Goal: Task Accomplishment & Management: Manage account settings

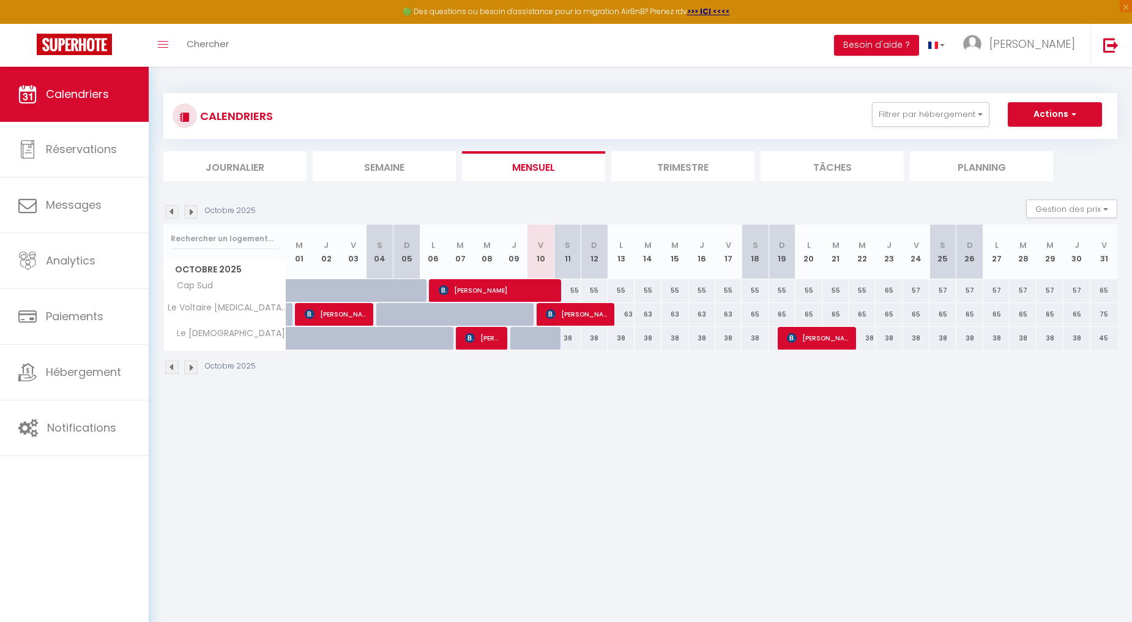
click at [187, 210] on img at bounding box center [190, 211] width 13 height 13
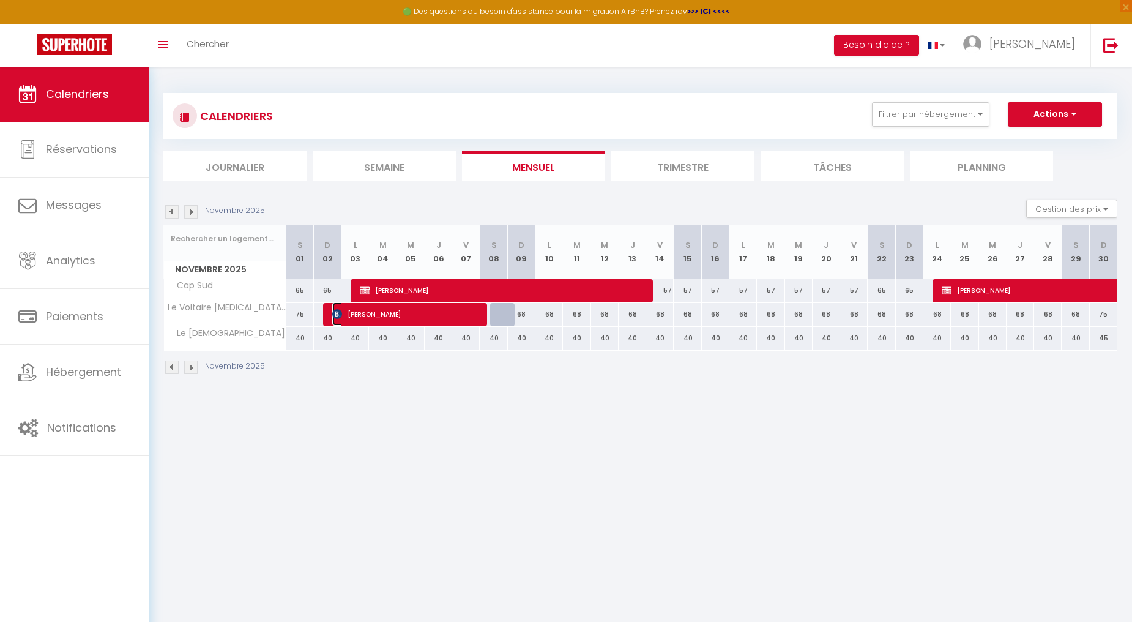
click at [451, 309] on span "[PERSON_NAME]" at bounding box center [405, 313] width 147 height 23
select select "OK"
select select "KO"
select select "0"
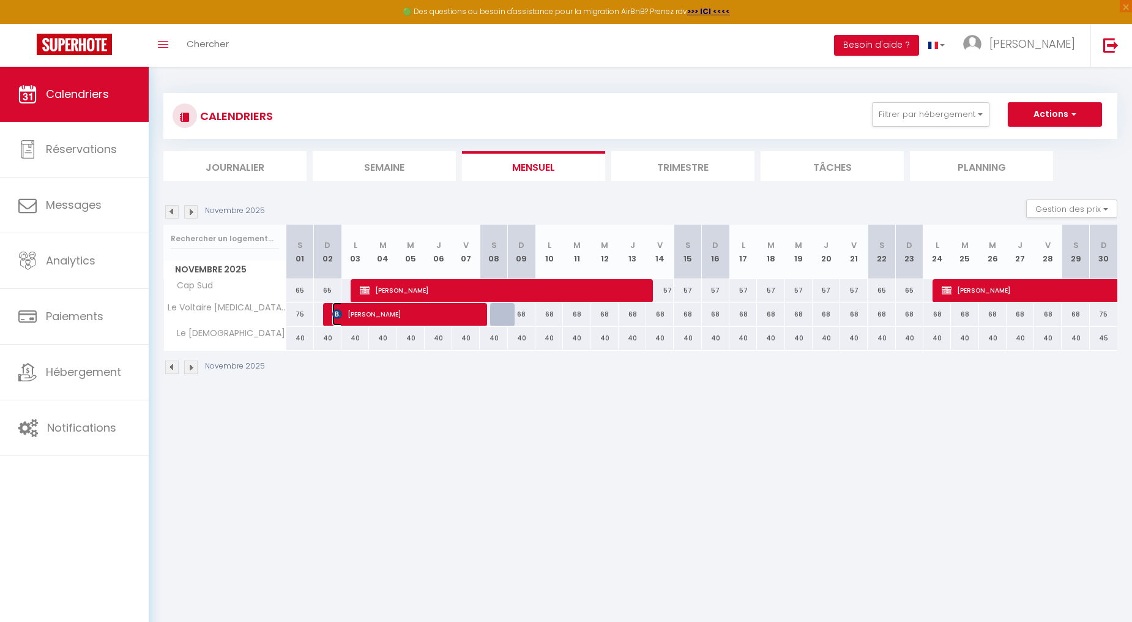
select select "1"
select select
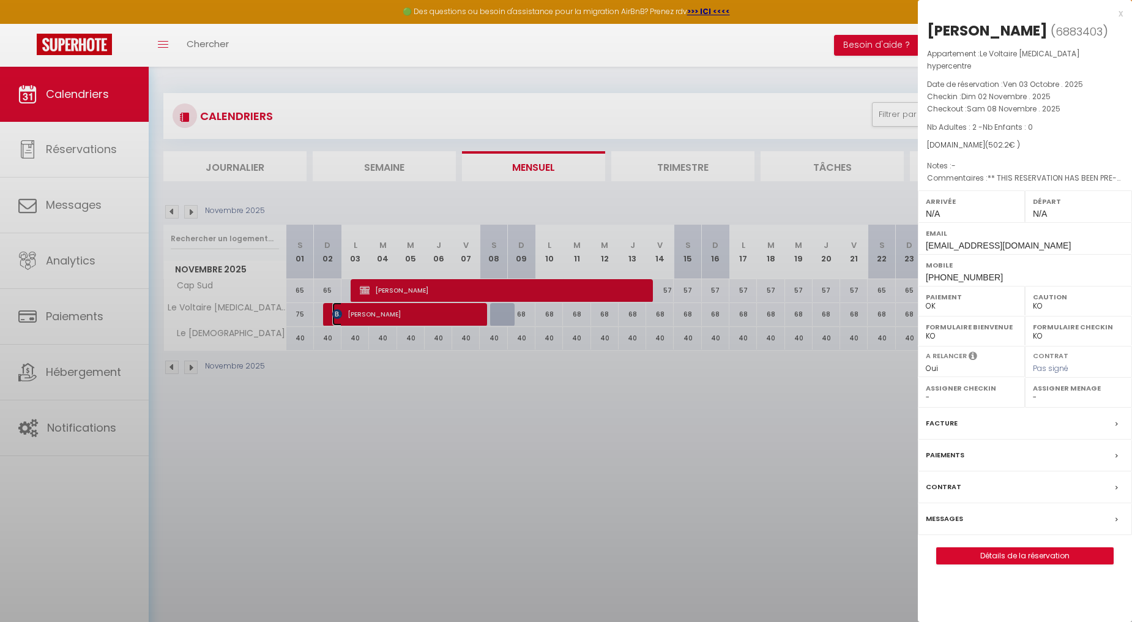
select select "7085"
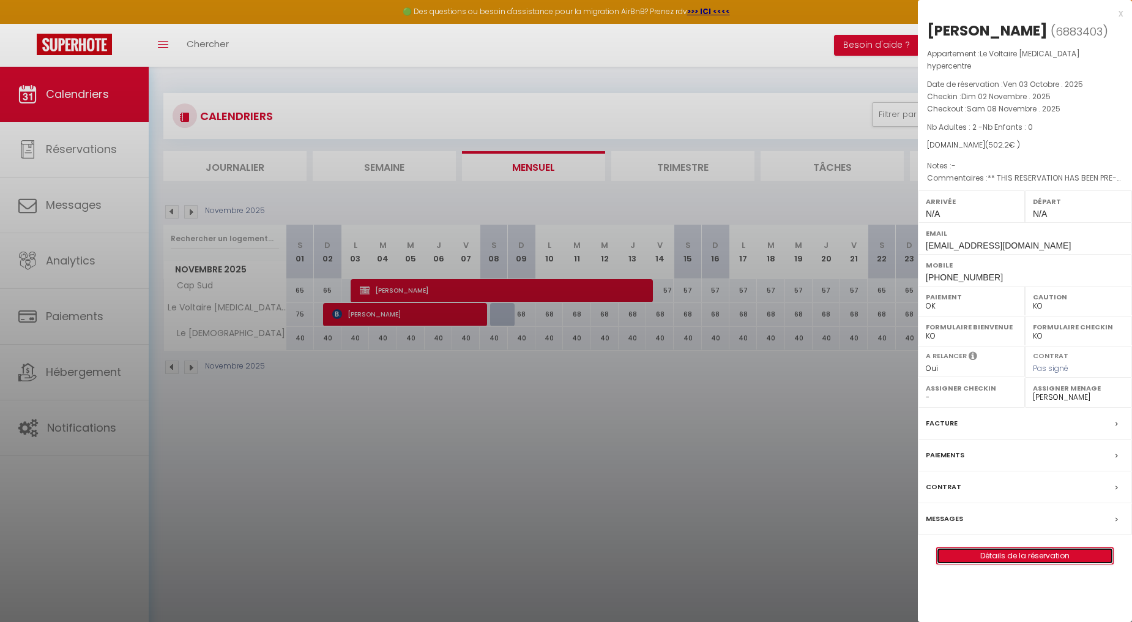
click at [997, 548] on link "Détails de la réservation" at bounding box center [1025, 556] width 176 height 16
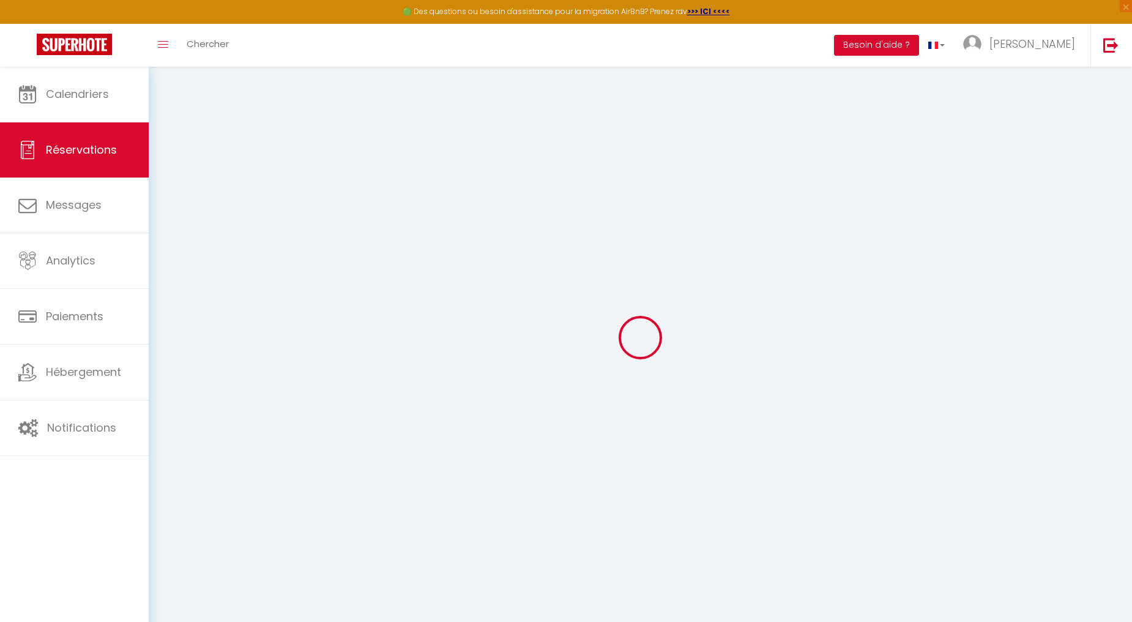
select select
checkbox input "false"
select select
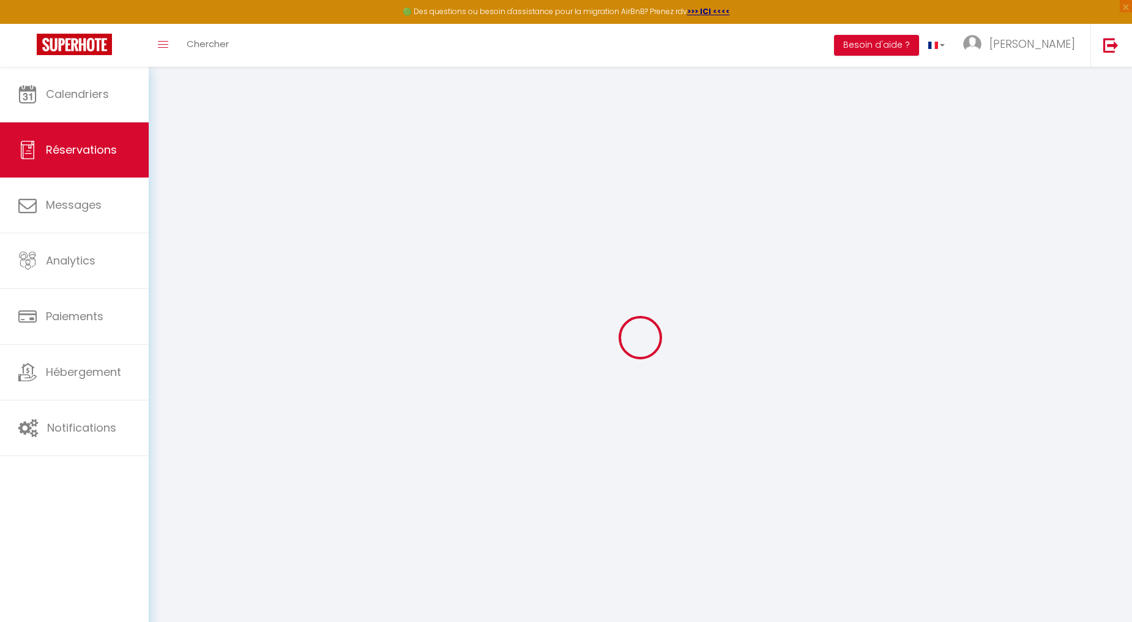
checkbox input "false"
type personnes\?\*1 "** THIS RESERVATION HAS BEEN PRE-PAID ** Reservation has a cancellation grace p…"
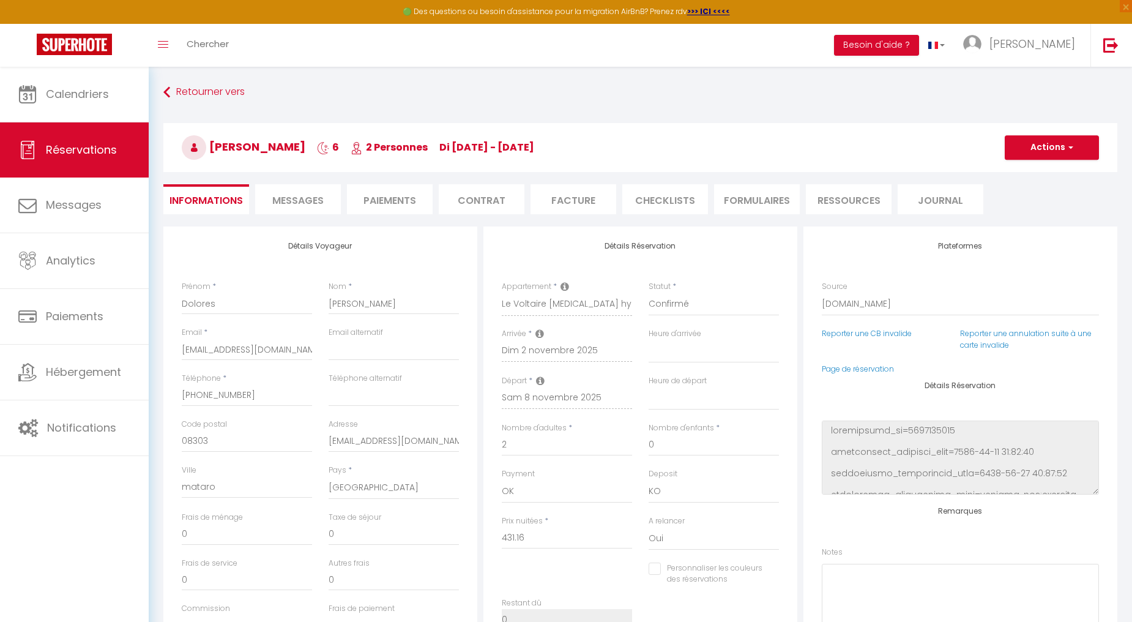
type input "40"
type input "31.04"
select select
checkbox input "false"
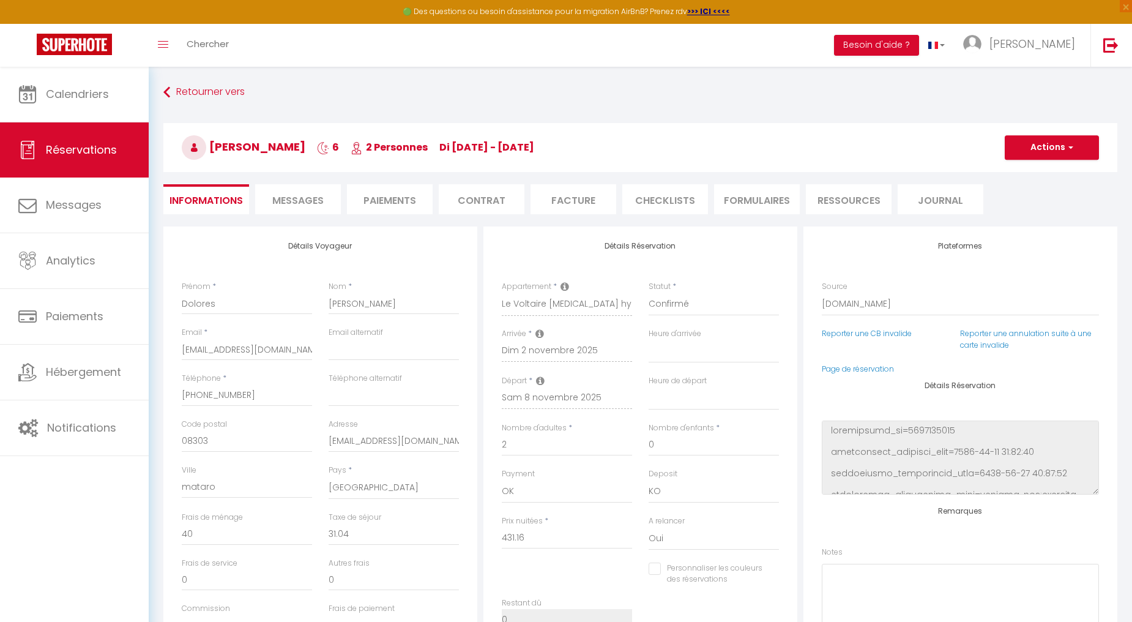
select select
click at [1029, 155] on button "Actions" at bounding box center [1052, 147] width 94 height 24
click at [398, 194] on li "Paiements" at bounding box center [390, 199] width 86 height 30
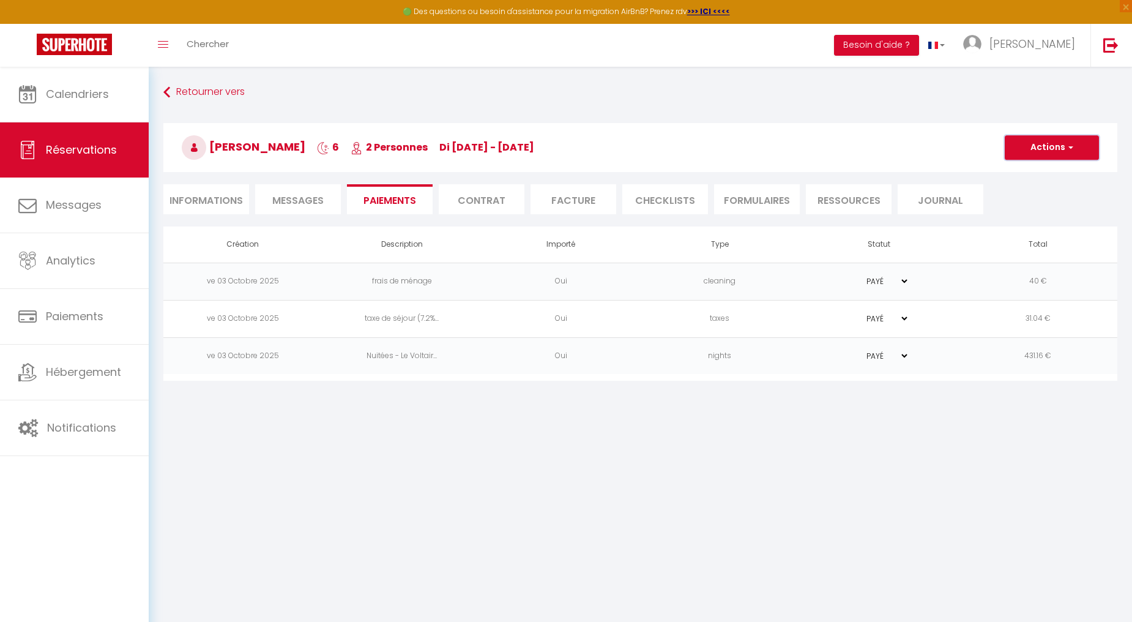
click at [1034, 151] on button "Actions" at bounding box center [1052, 147] width 94 height 24
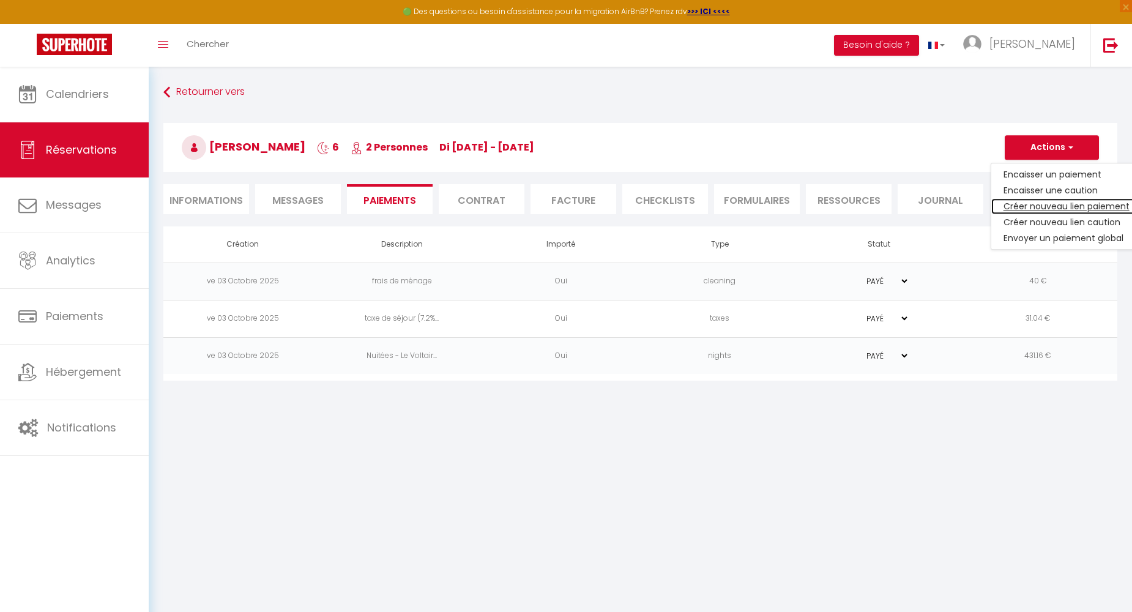
click at [1037, 201] on link "Créer nouveau lien paiement" at bounding box center [1066, 206] width 151 height 16
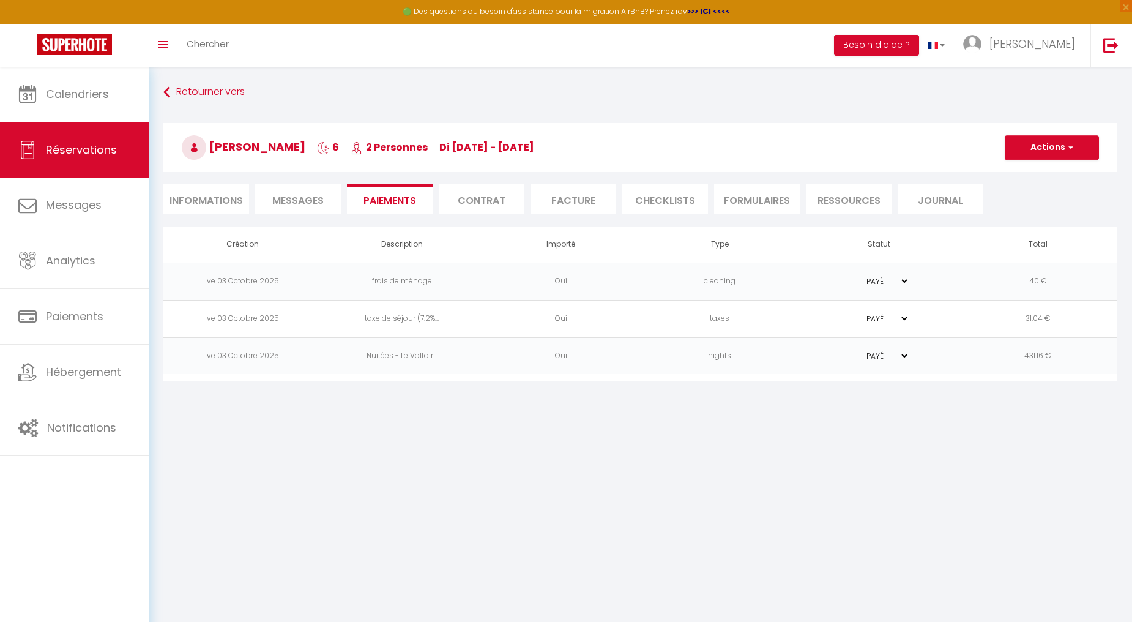
select select "nights"
type input "[EMAIL_ADDRESS][DOMAIN_NAME]"
select select "2301"
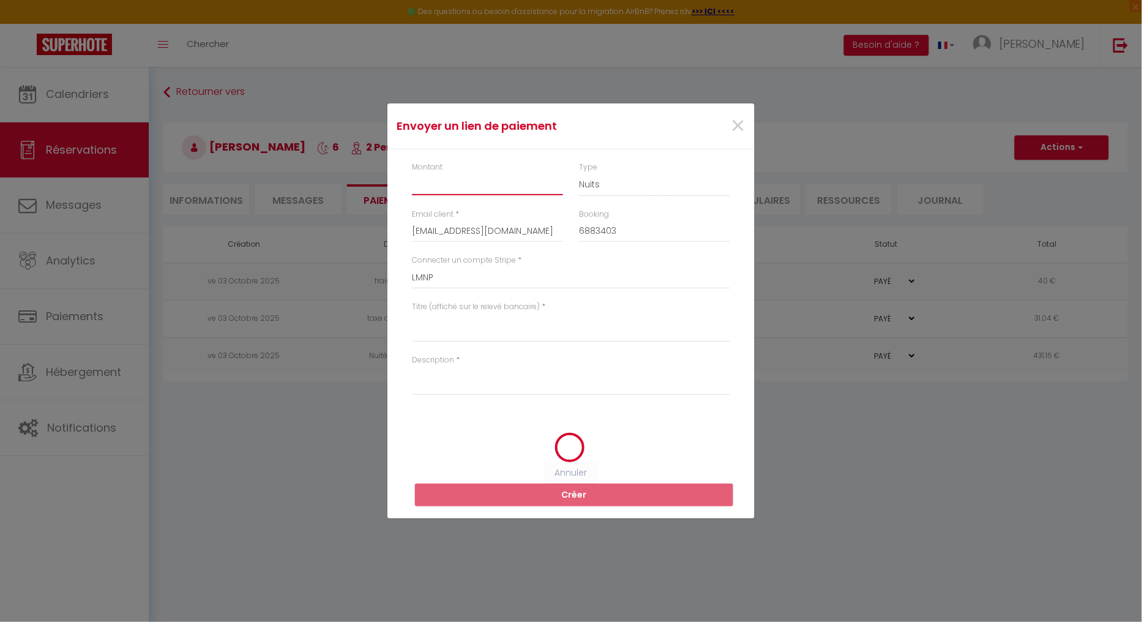
click at [447, 187] on input "Montant" at bounding box center [487, 184] width 151 height 22
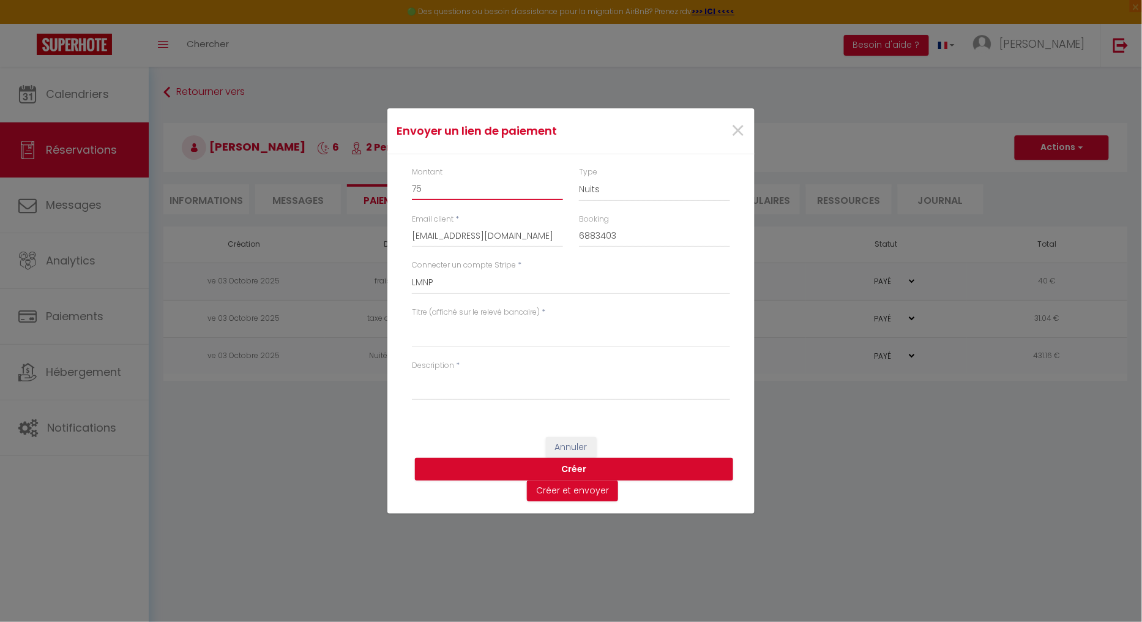
type input "75"
click at [460, 331] on textarea "Titre (affiché sur le relevé bancaire)" at bounding box center [571, 332] width 318 height 29
type textarea "d"
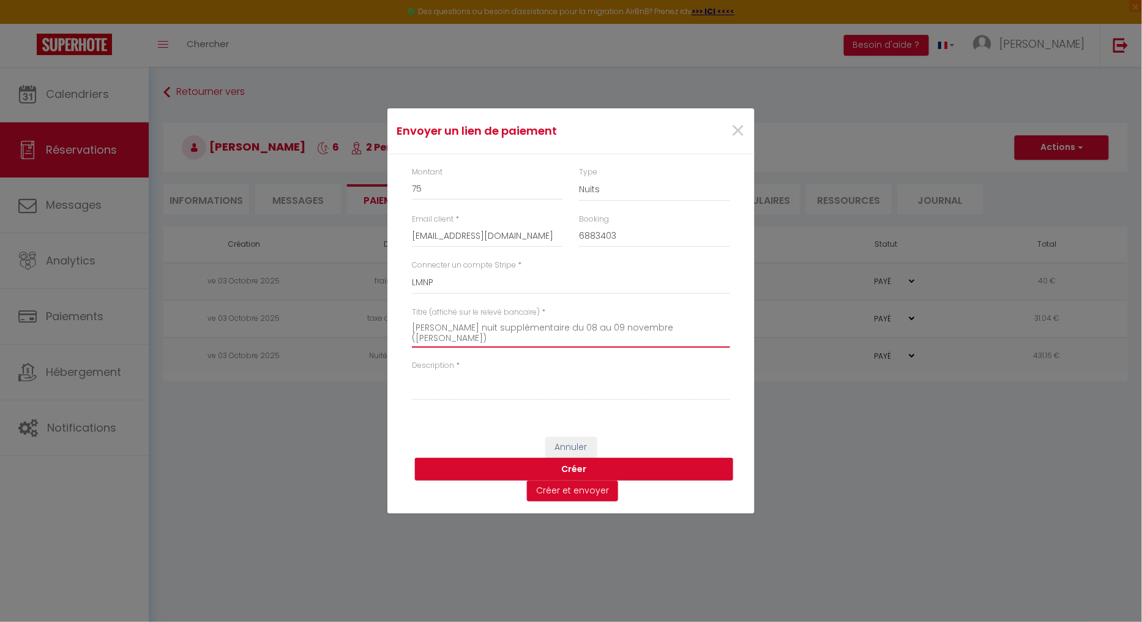
click at [693, 327] on textarea "[PERSON_NAME] nuit supplémentaire du 08 au 09 novembre ([PERSON_NAME])" at bounding box center [571, 332] width 318 height 29
click at [712, 320] on textarea "[PERSON_NAME] nuit supplémentaire du 08 au 09 novembre (matin)" at bounding box center [571, 332] width 318 height 29
drag, startPoint x: 456, startPoint y: 334, endPoint x: 382, endPoint y: 321, distance: 75.1
click at [382, 321] on div "Envoyer un lien de paiement × Montant 75 Type Nuits Frais de ménage Taxe de séj…" at bounding box center [571, 311] width 1142 height 622
type textarea "[PERSON_NAME] nuit supplémentaire du 08 au 09 novembre (matin) Le Voltaire"
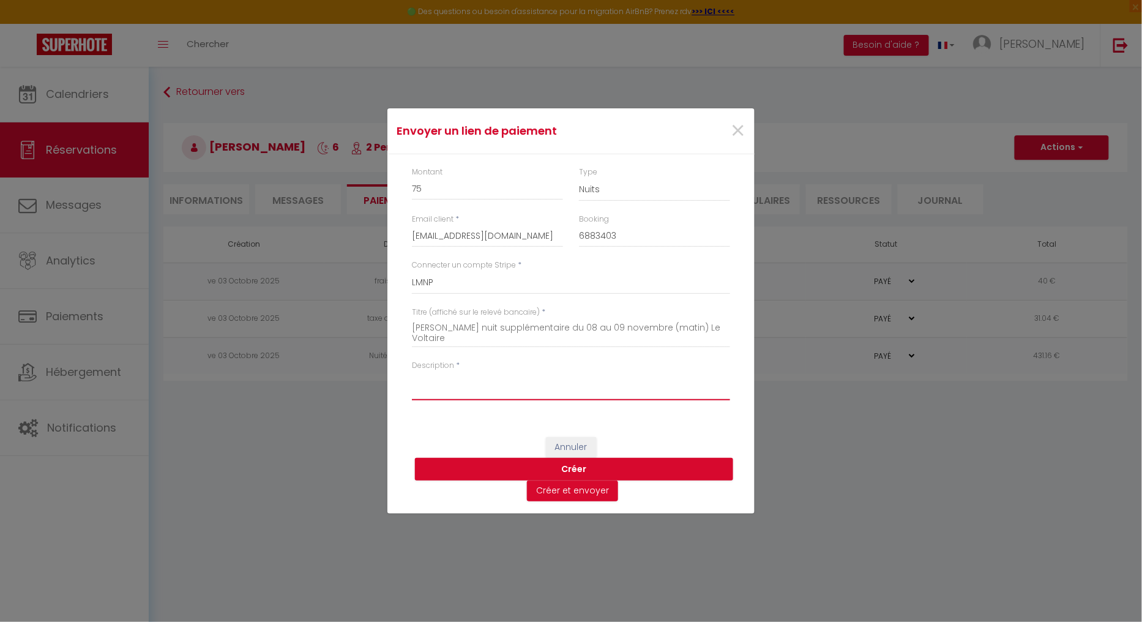
click at [463, 384] on textarea "Description" at bounding box center [571, 385] width 318 height 29
paste textarea "[PERSON_NAME] nuit supplémentaire du 08 au 09 novembre (matin) Le Voltaire"
type textarea "[PERSON_NAME] nuit supplémentaire du 08 au 09 novembre (matin) Le Voltaire"
click at [584, 487] on button "Créer et envoyer" at bounding box center [572, 490] width 91 height 21
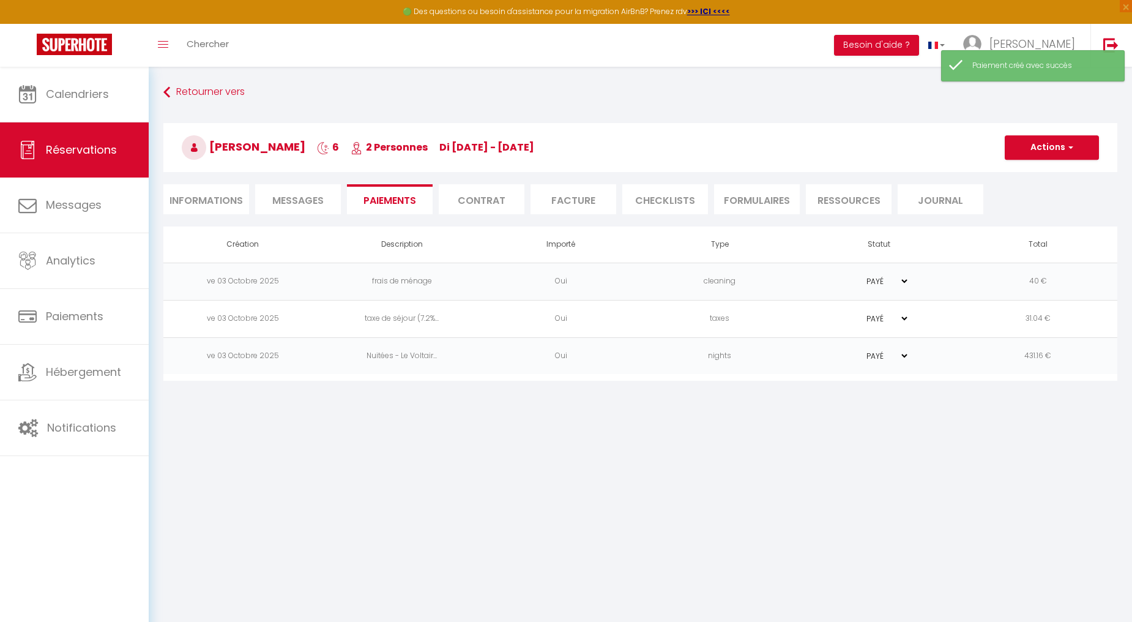
select select "es"
type input "[EMAIL_ADDRESS][DOMAIN_NAME]"
type input "Solicitud de pago"
type textarea "Hola, Lo invitamos a hacer clic en el siguiente enlace para realizar el pago: S…"
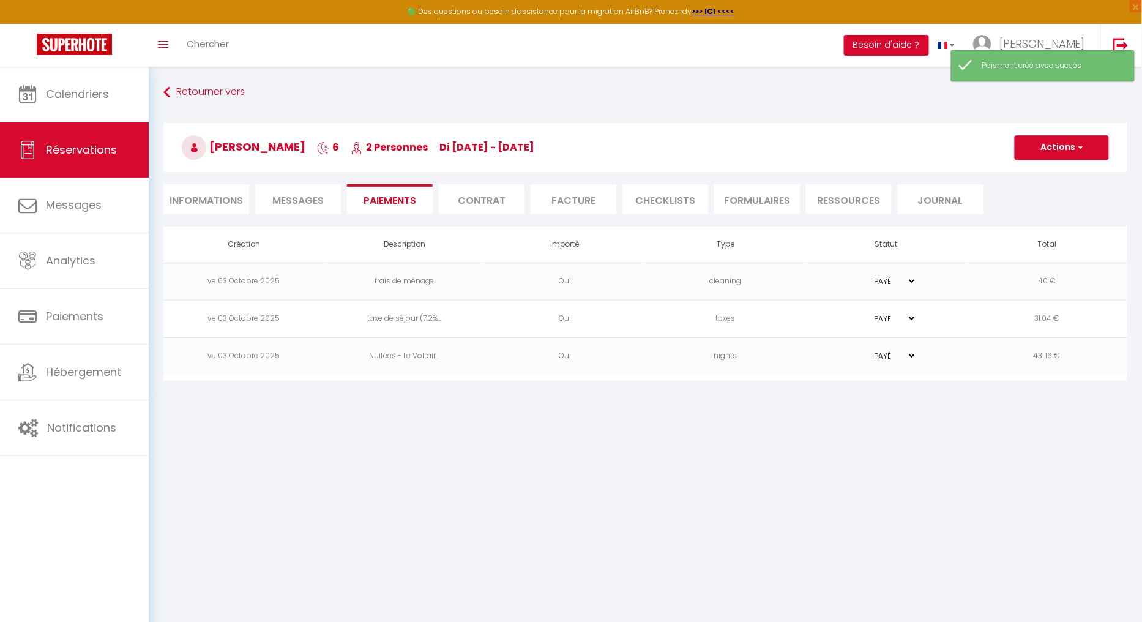
select select "0"
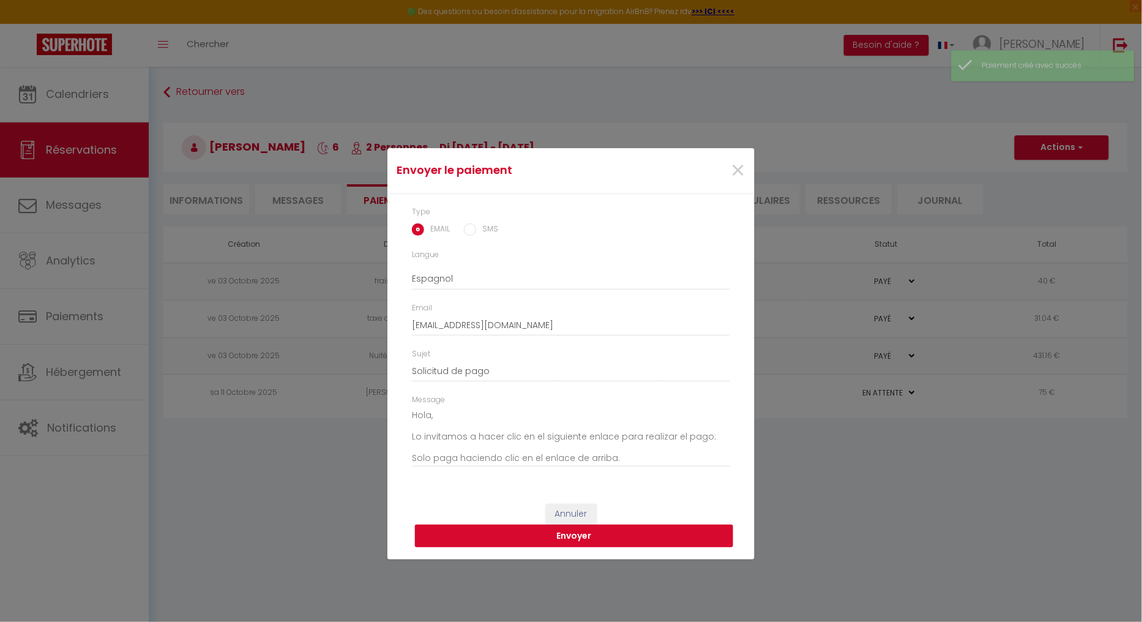
click at [567, 534] on button "Envoyer" at bounding box center [574, 535] width 318 height 23
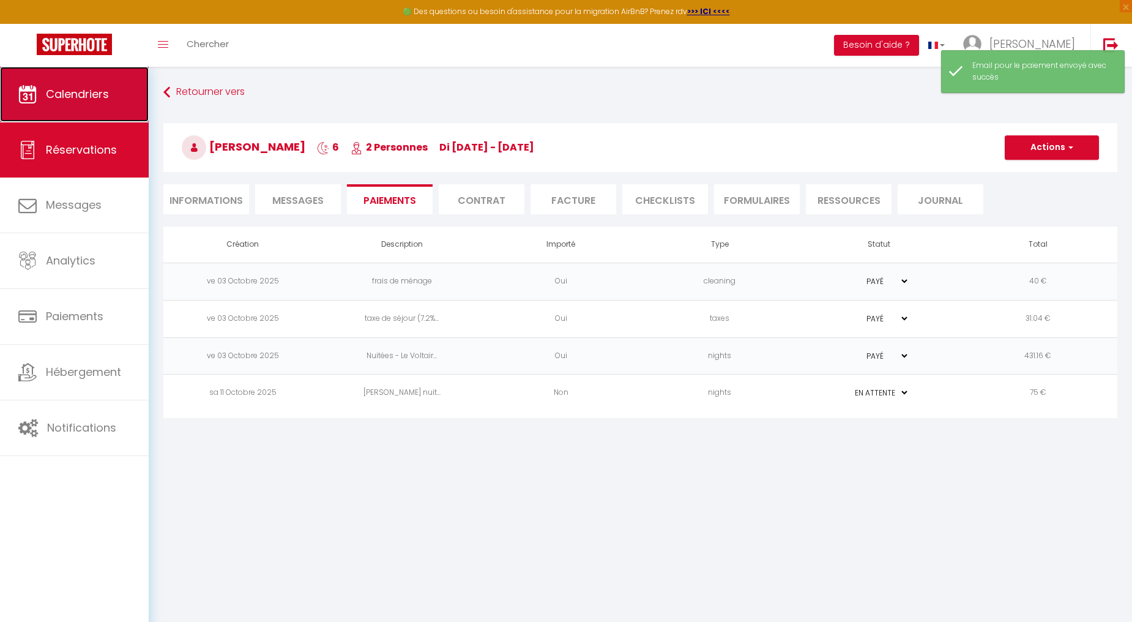
click at [94, 93] on span "Calendriers" at bounding box center [77, 93] width 63 height 15
